Goal: Register for event/course

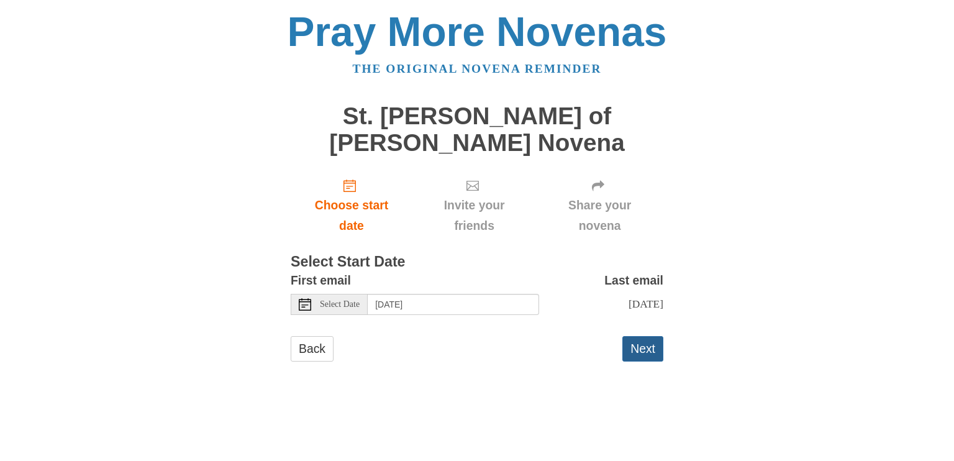
click at [651, 336] on button "Next" at bounding box center [643, 348] width 41 height 25
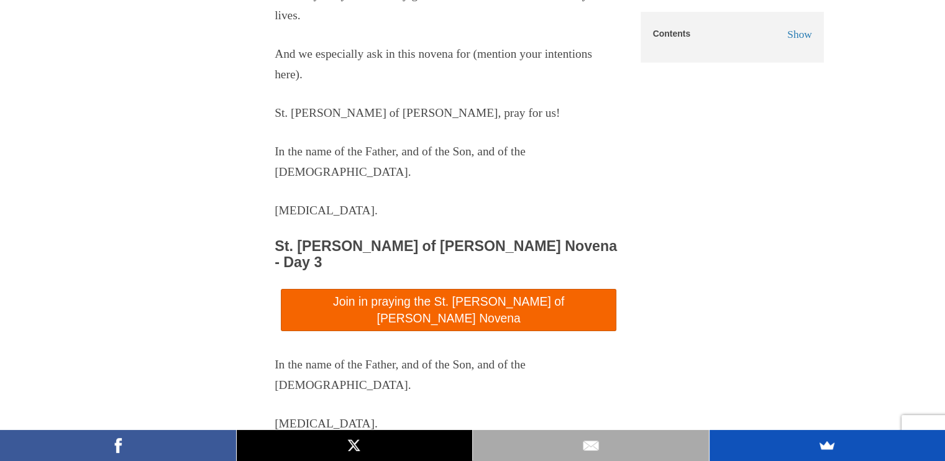
scroll to position [4163, 0]
